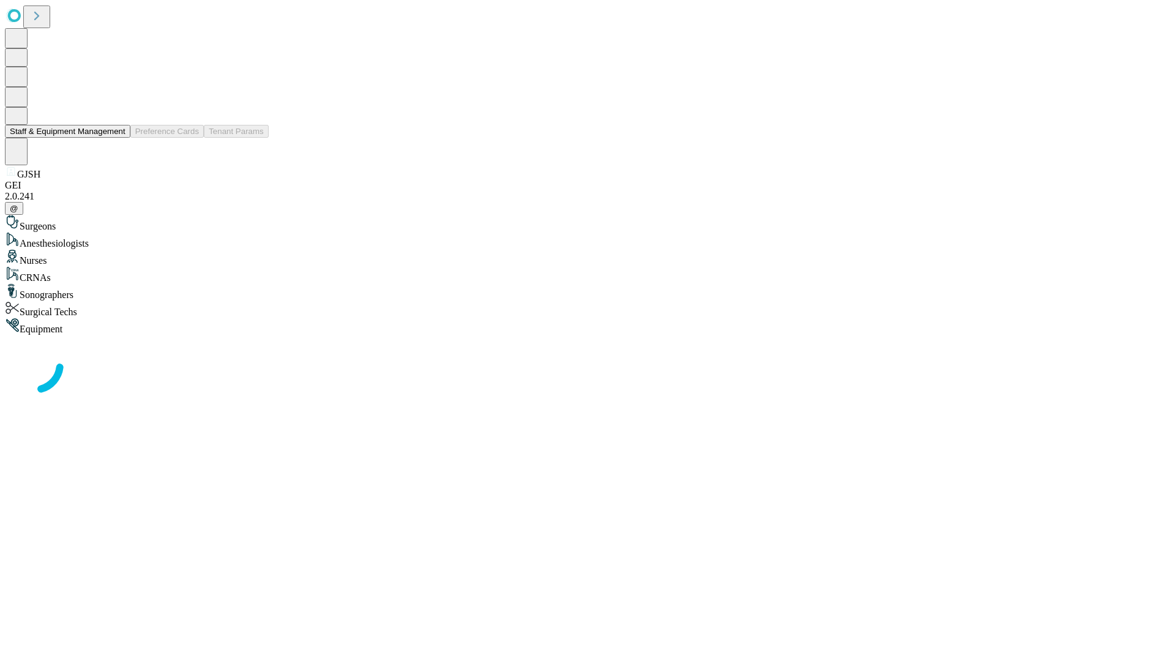
click at [117, 138] on button "Staff & Equipment Management" at bounding box center [67, 131] width 125 height 13
